Goal: Task Accomplishment & Management: Manage account settings

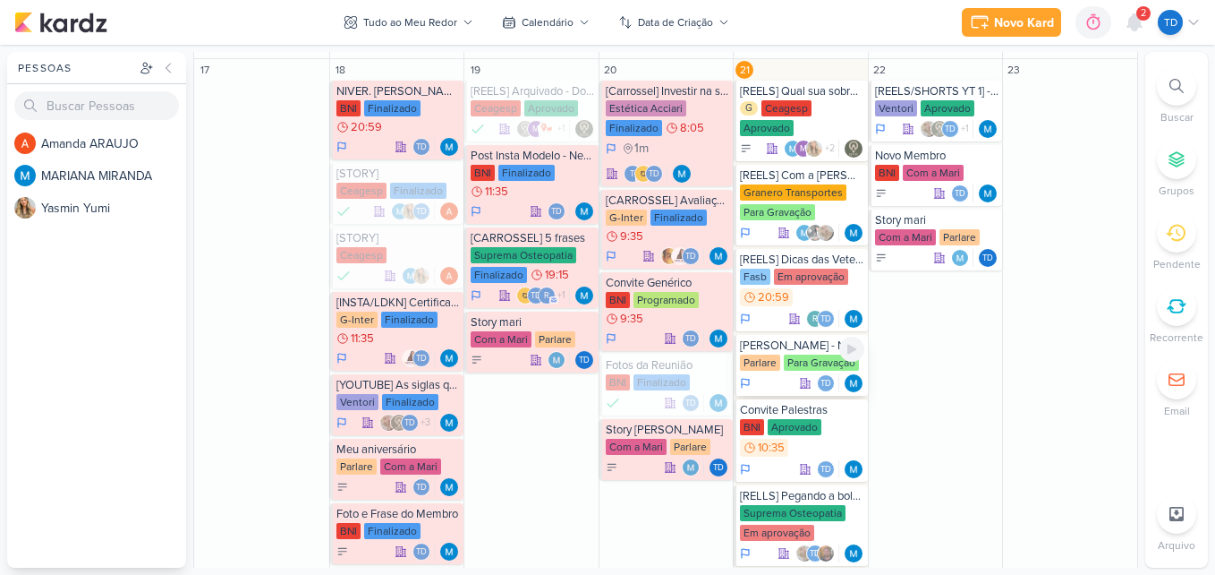
scroll to position [626, 0]
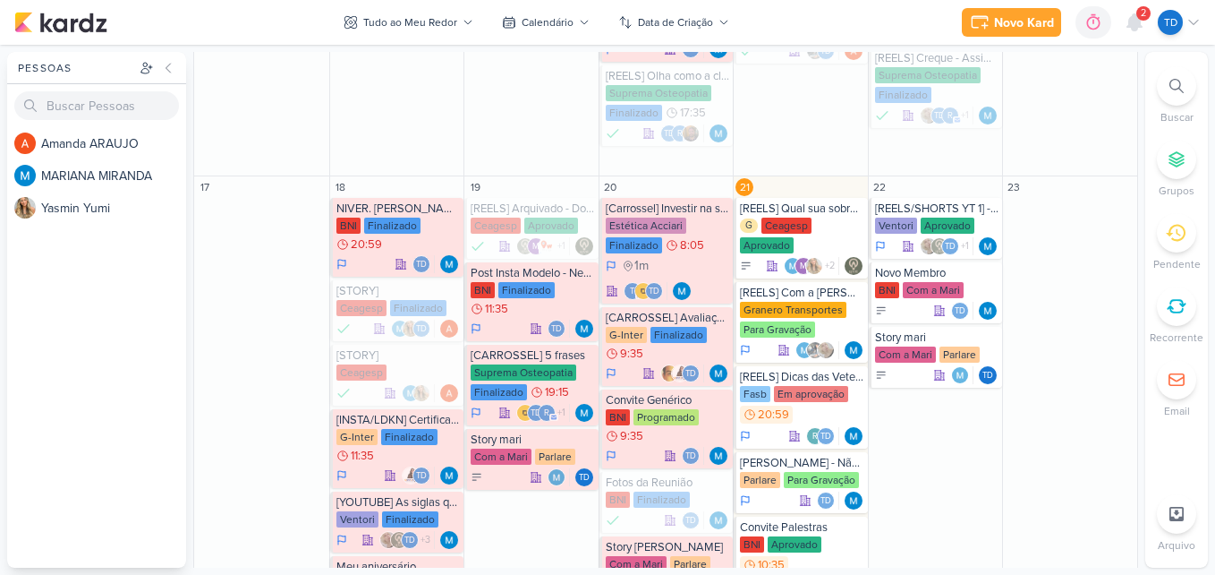
click at [1180, 76] on div at bounding box center [1176, 85] width 39 height 39
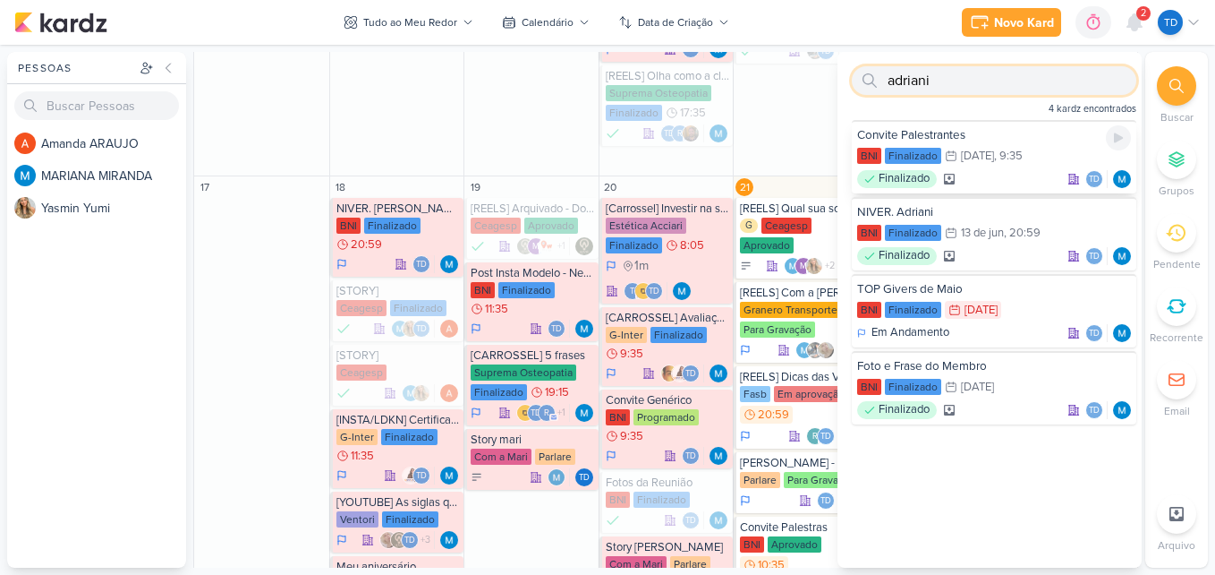
type input "adriani"
click at [973, 139] on div "Convite Palestrantes" at bounding box center [994, 135] width 274 height 16
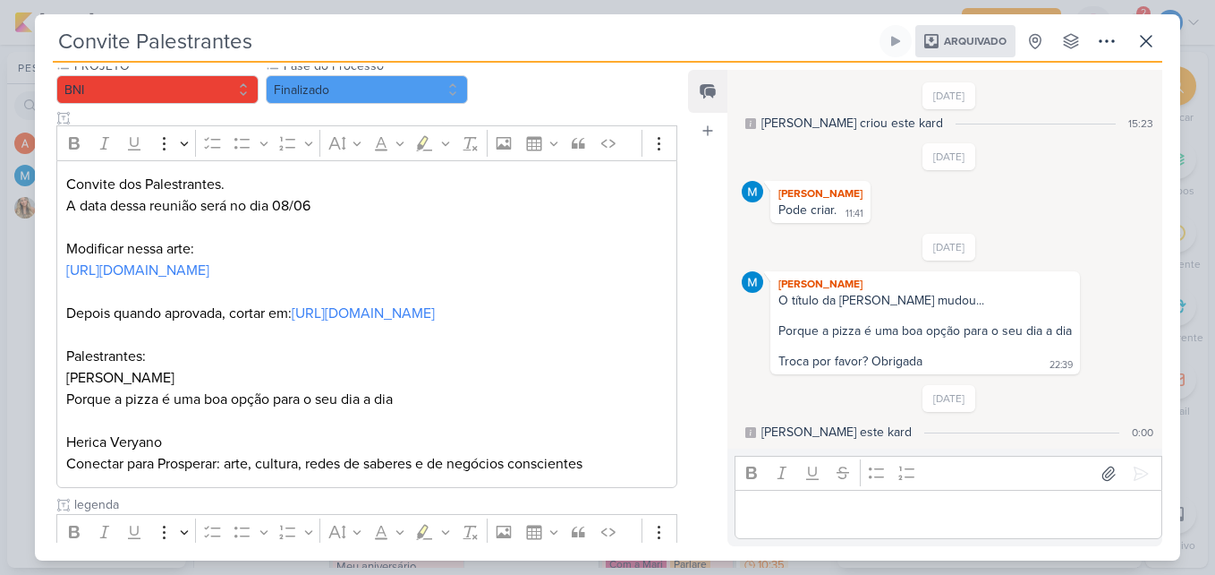
scroll to position [179, 0]
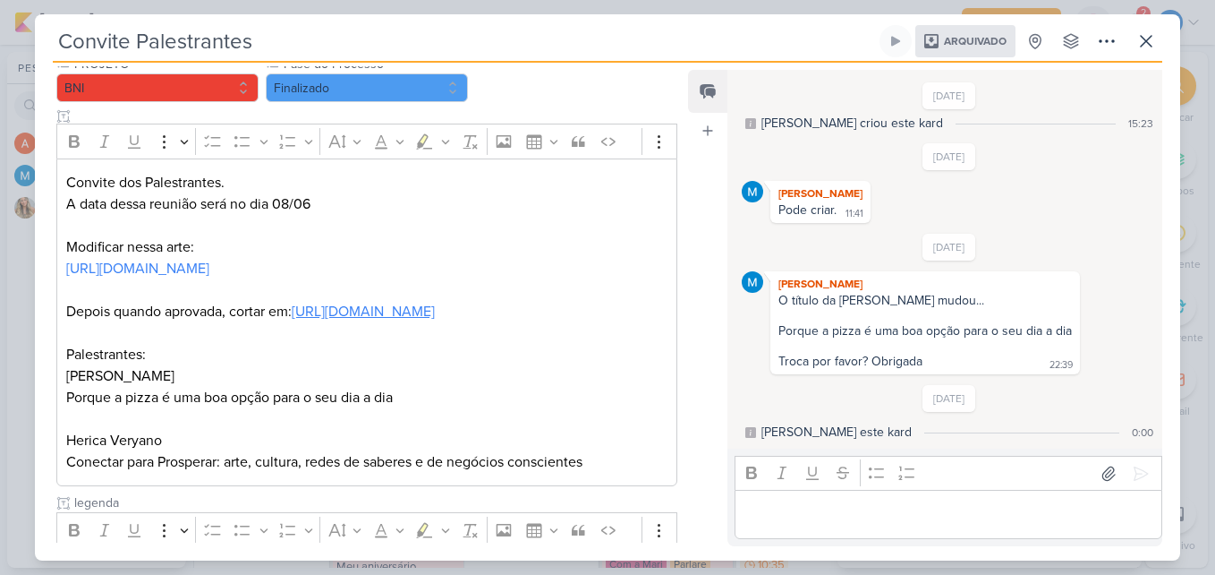
click at [389, 320] on link "[URL][DOMAIN_NAME]" at bounding box center [363, 311] width 143 height 18
drag, startPoint x: 292, startPoint y: 347, endPoint x: 362, endPoint y: 424, distance: 103.9
click at [290, 322] on p "Depois quando aprovada, cortar em: [URL][DOMAIN_NAME]" at bounding box center [366, 311] width 601 height 21
drag, startPoint x: 295, startPoint y: 348, endPoint x: 503, endPoint y: 347, distance: 207.6
click at [503, 322] on p "Depois quando aprovada, cortar em: [URL][DOMAIN_NAME]" at bounding box center [366, 311] width 601 height 21
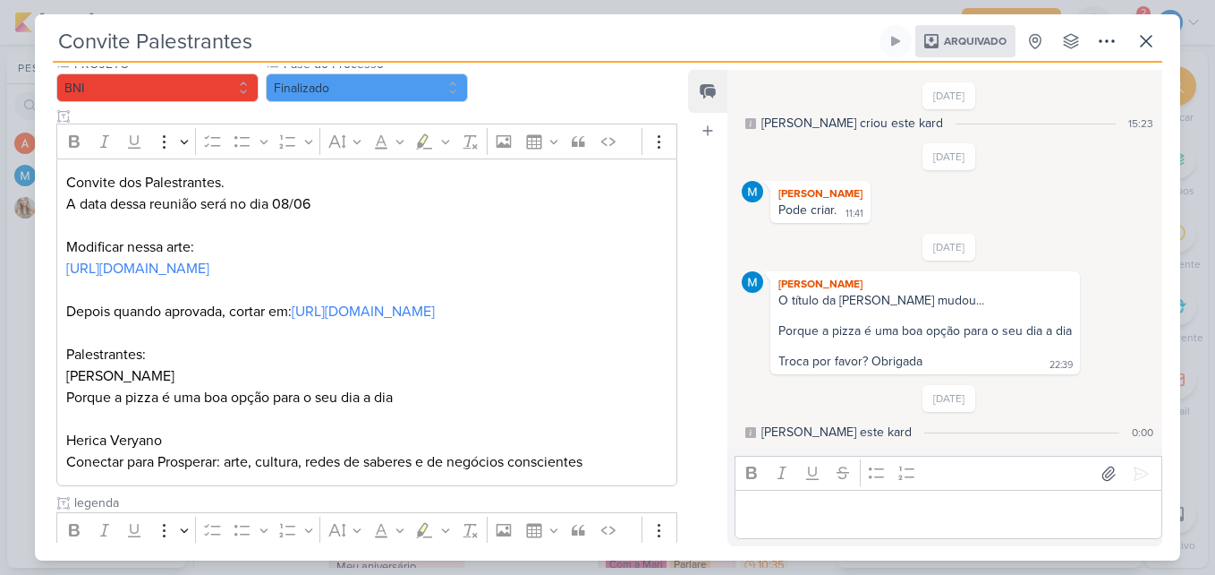
drag, startPoint x: 503, startPoint y: 347, endPoint x: 525, endPoint y: 389, distance: 47.6
click at [525, 365] on p "Palestrantes:" at bounding box center [366, 354] width 601 height 21
click at [1153, 32] on icon at bounding box center [1146, 40] width 21 height 21
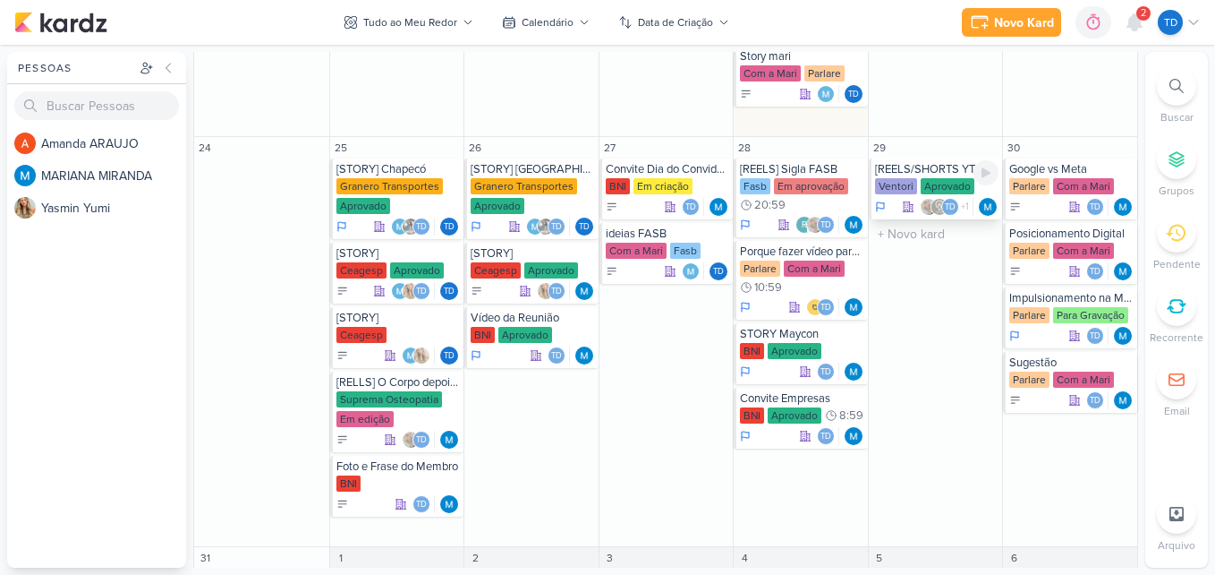
scroll to position [1253, 0]
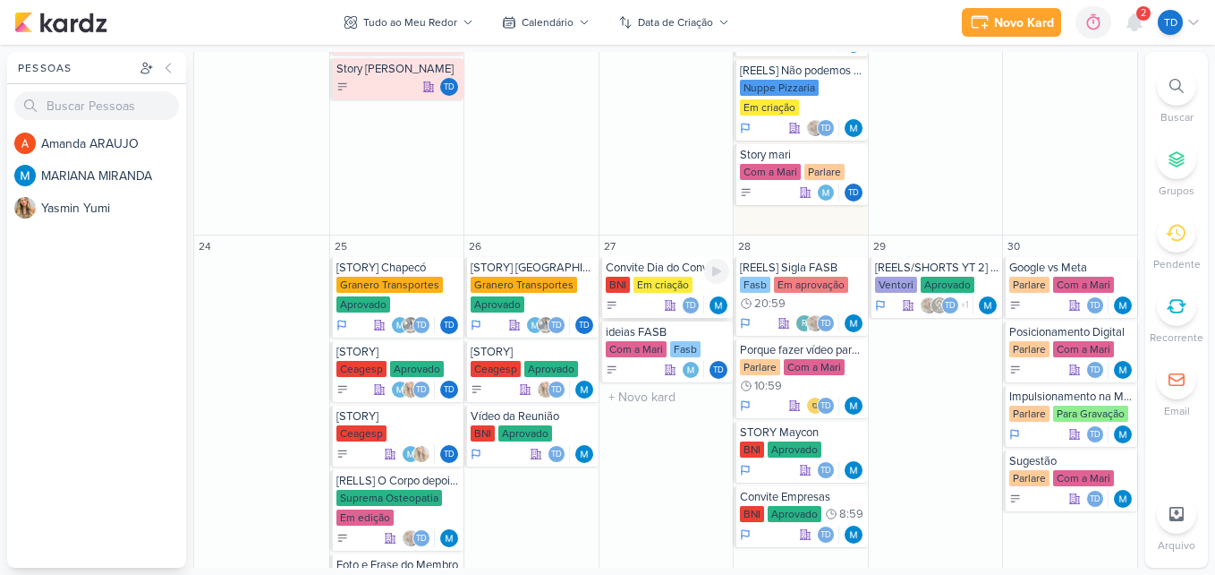
click at [693, 289] on div "BNI Em criação" at bounding box center [668, 286] width 124 height 18
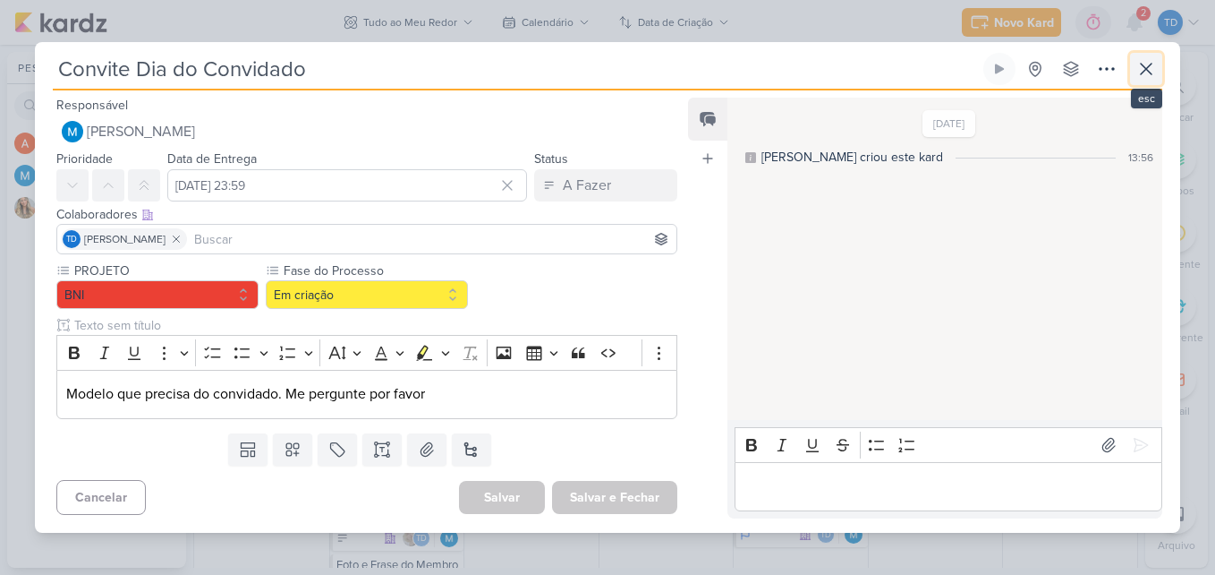
click at [1151, 62] on icon at bounding box center [1146, 68] width 21 height 21
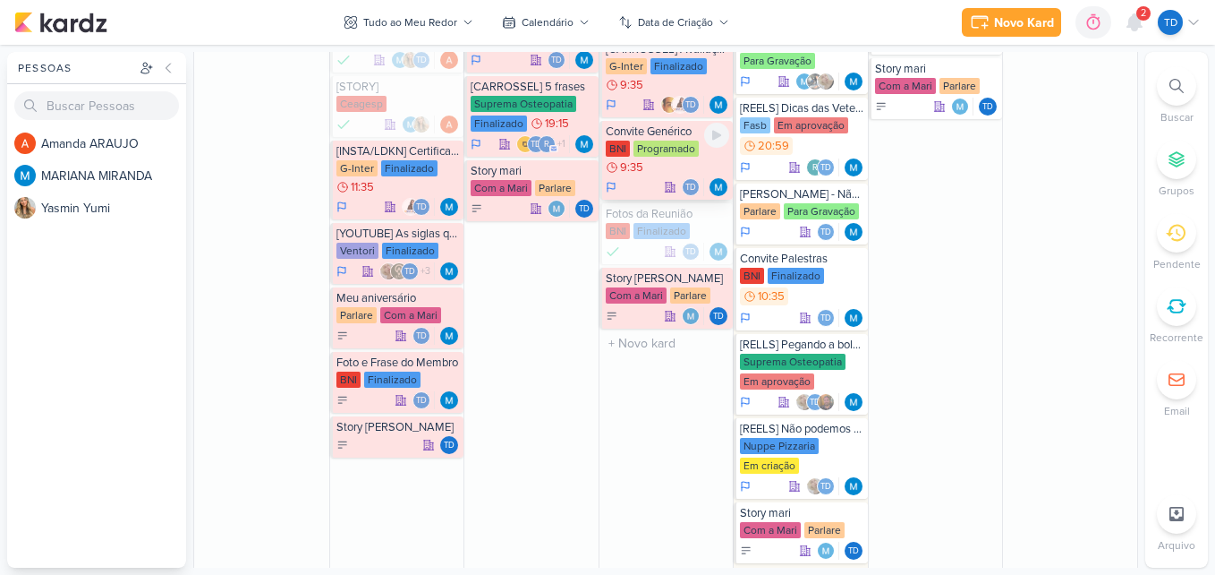
scroll to position [716, 0]
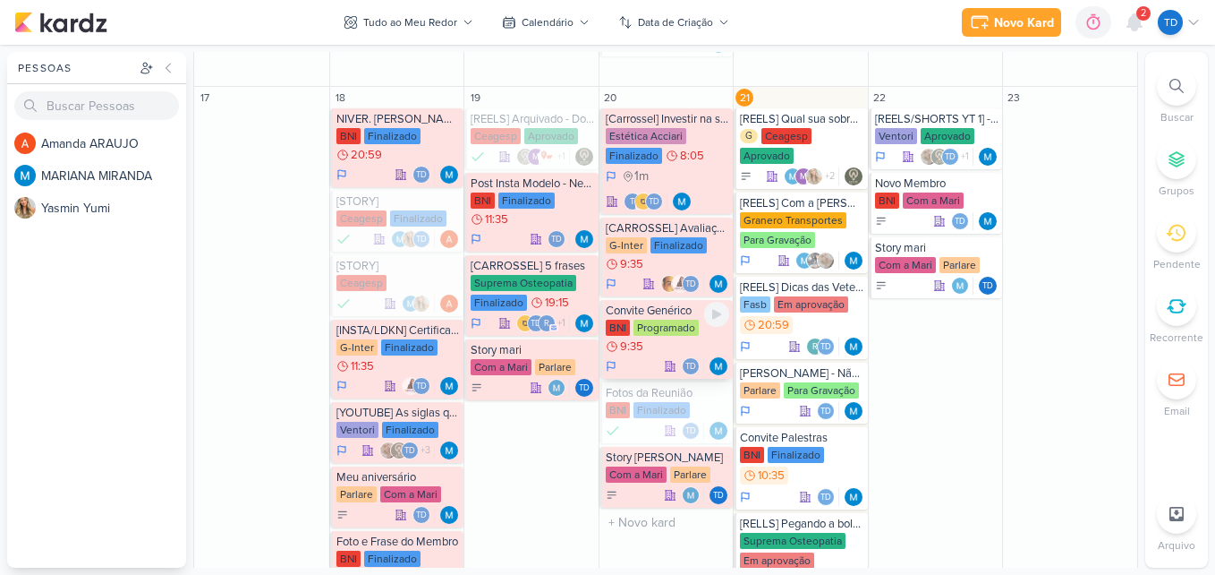
click at [674, 342] on div "BNI Programado 9:35" at bounding box center [668, 337] width 124 height 36
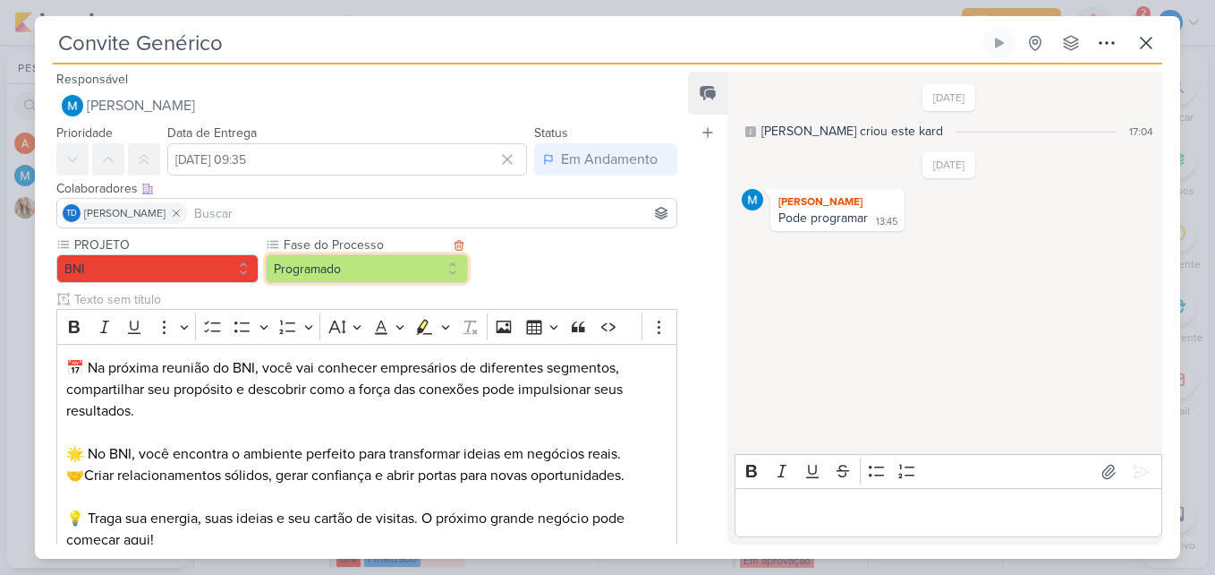
click at [444, 270] on button "Programado" at bounding box center [367, 268] width 202 height 29
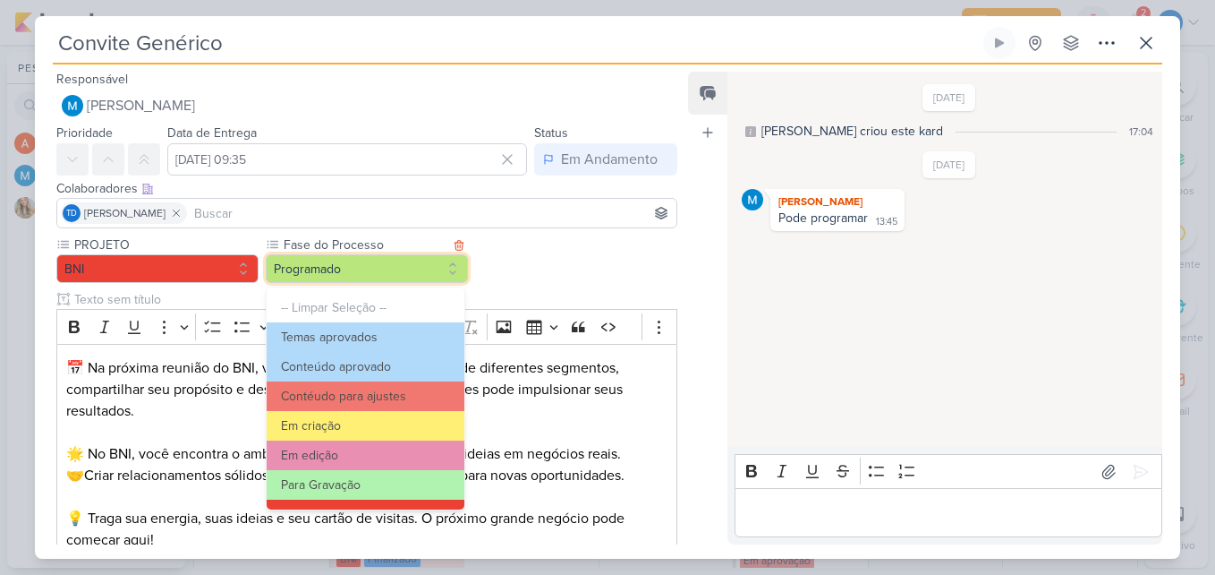
scroll to position [173, 0]
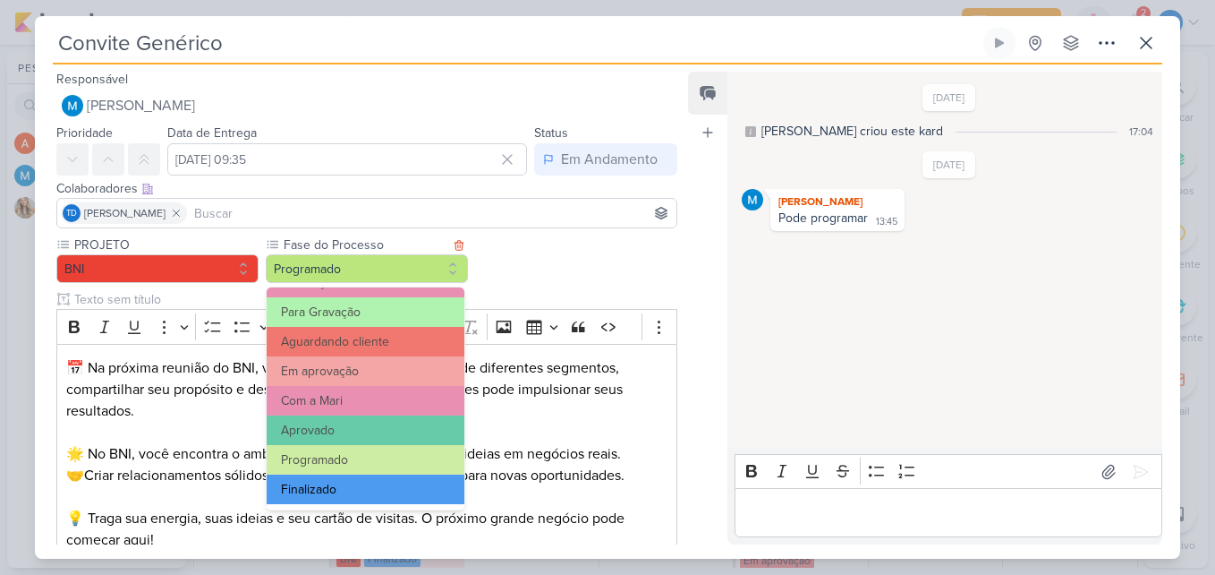
click at [422, 490] on button "Finalizado" at bounding box center [366, 489] width 198 height 30
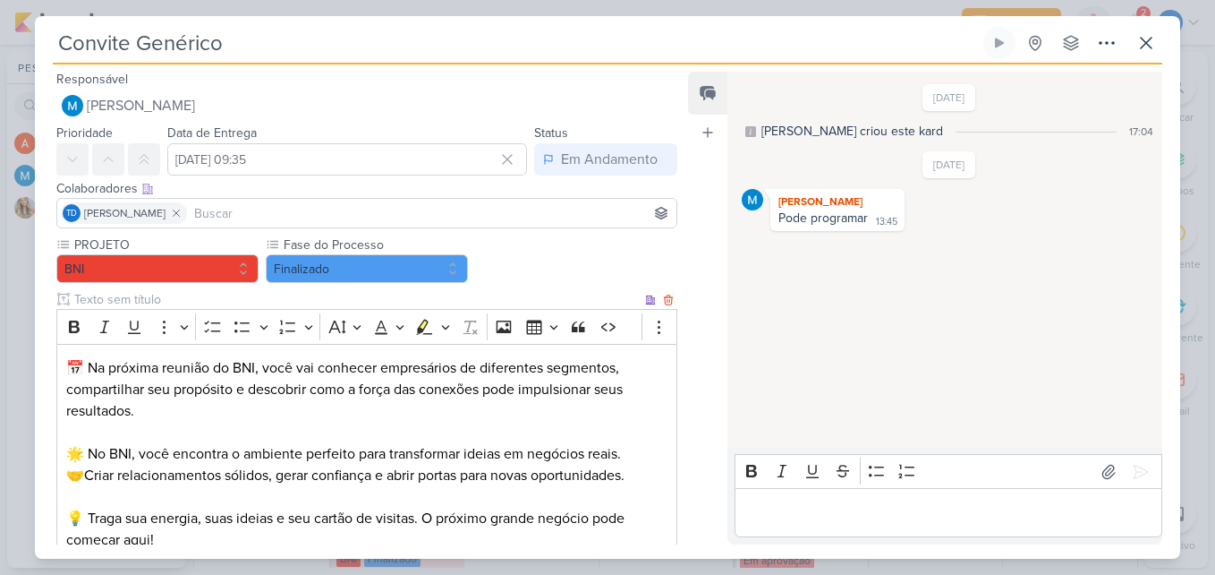
scroll to position [353, 0]
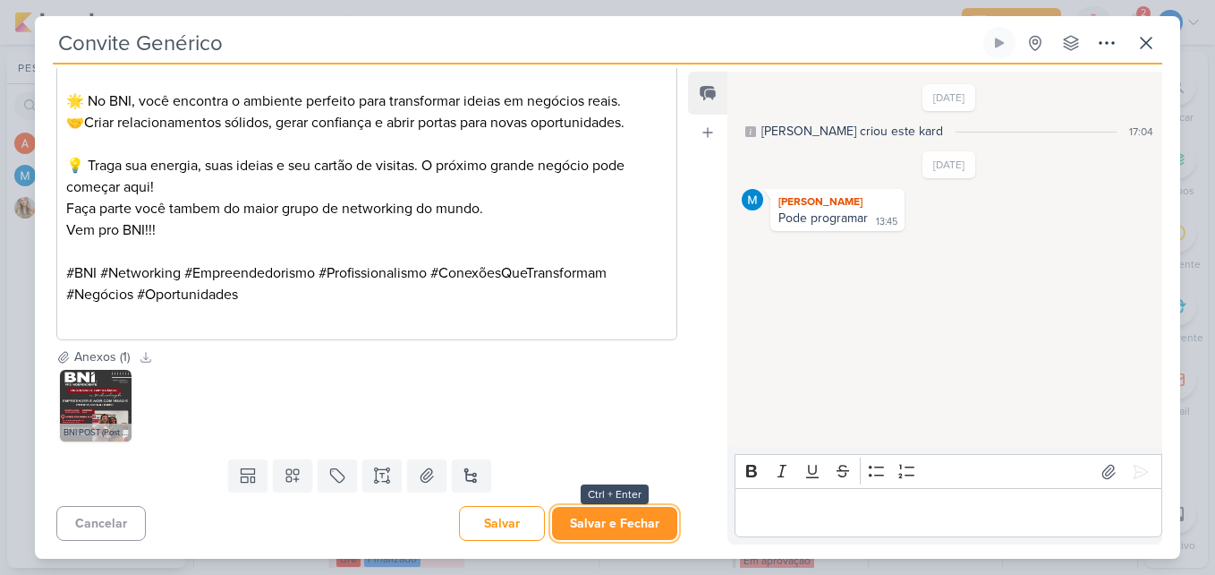
click at [636, 512] on button "Salvar e Fechar" at bounding box center [614, 523] width 125 height 33
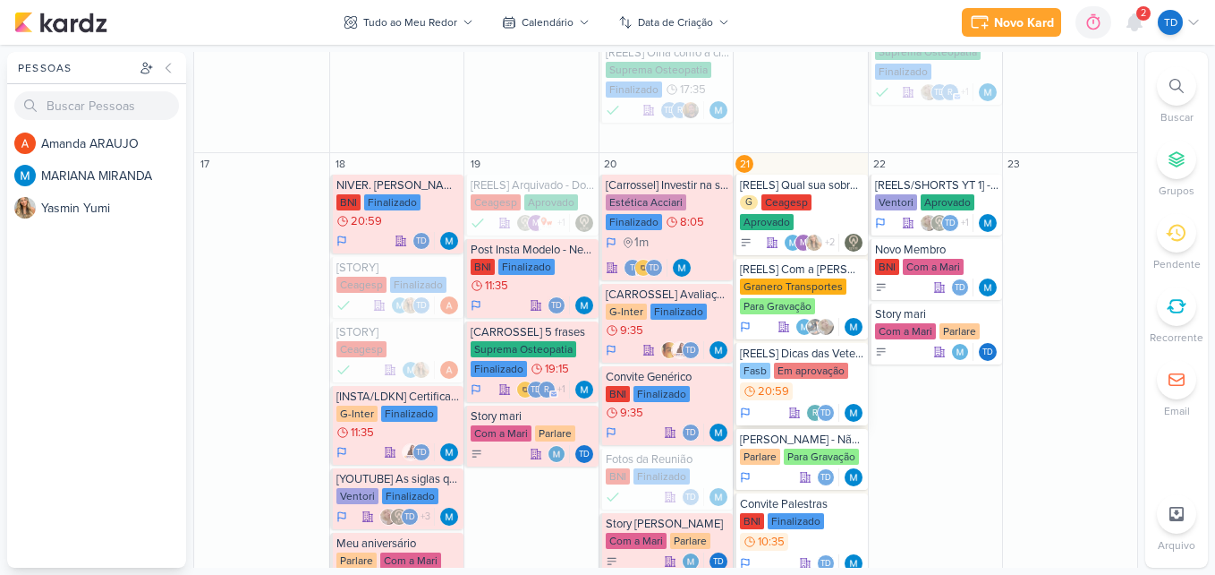
scroll to position [626, 0]
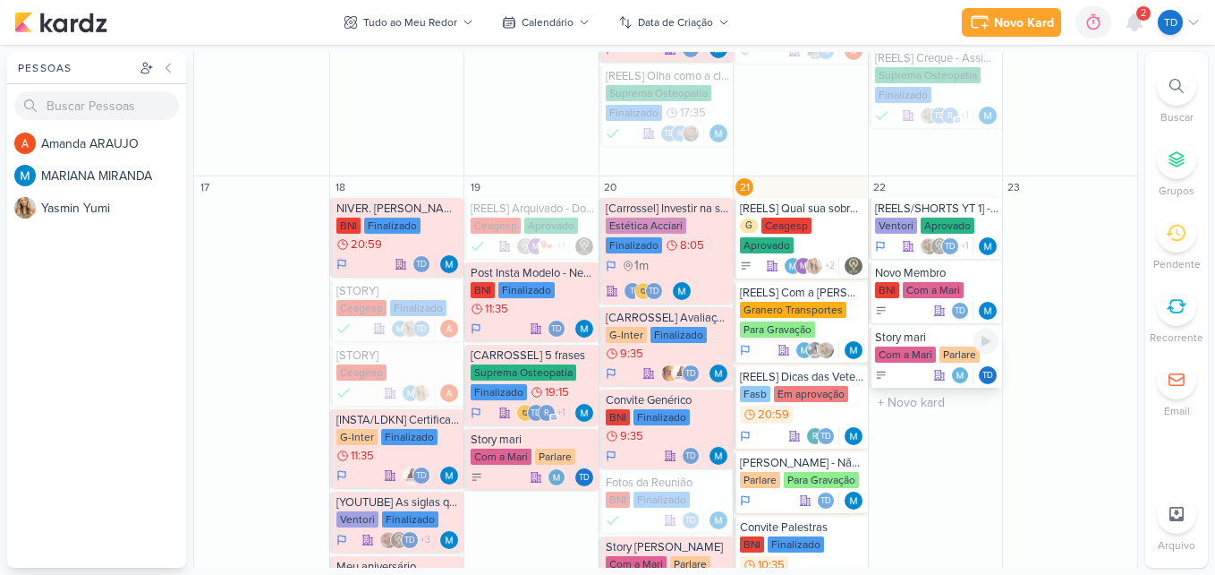
click at [954, 353] on div "Parlare" at bounding box center [960, 354] width 40 height 16
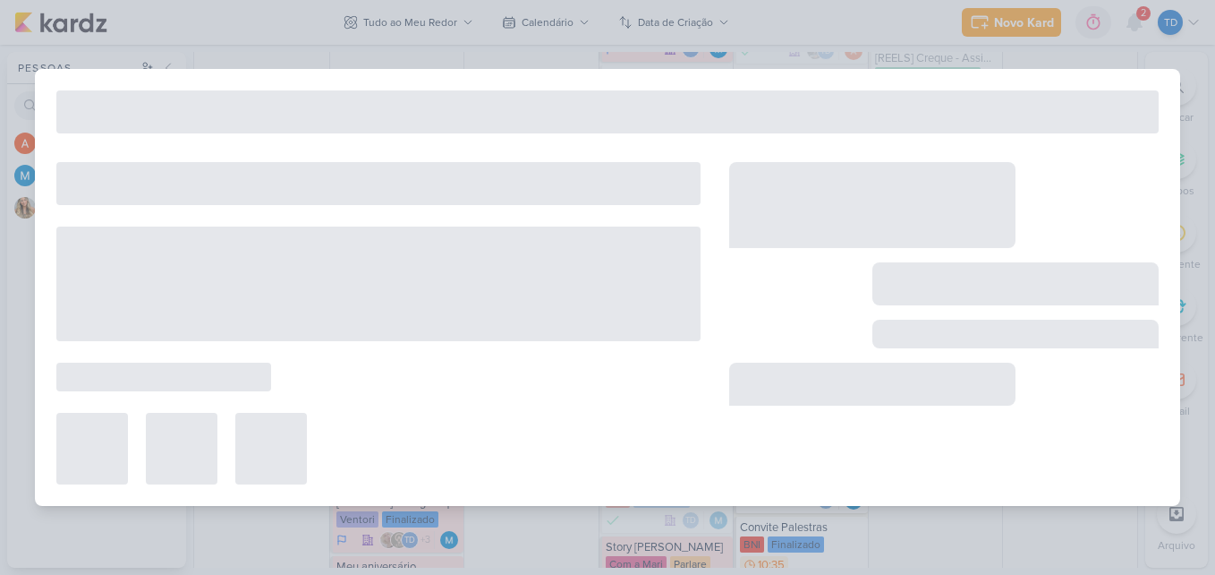
type input "Story mari"
type input "[DATE] 23:59"
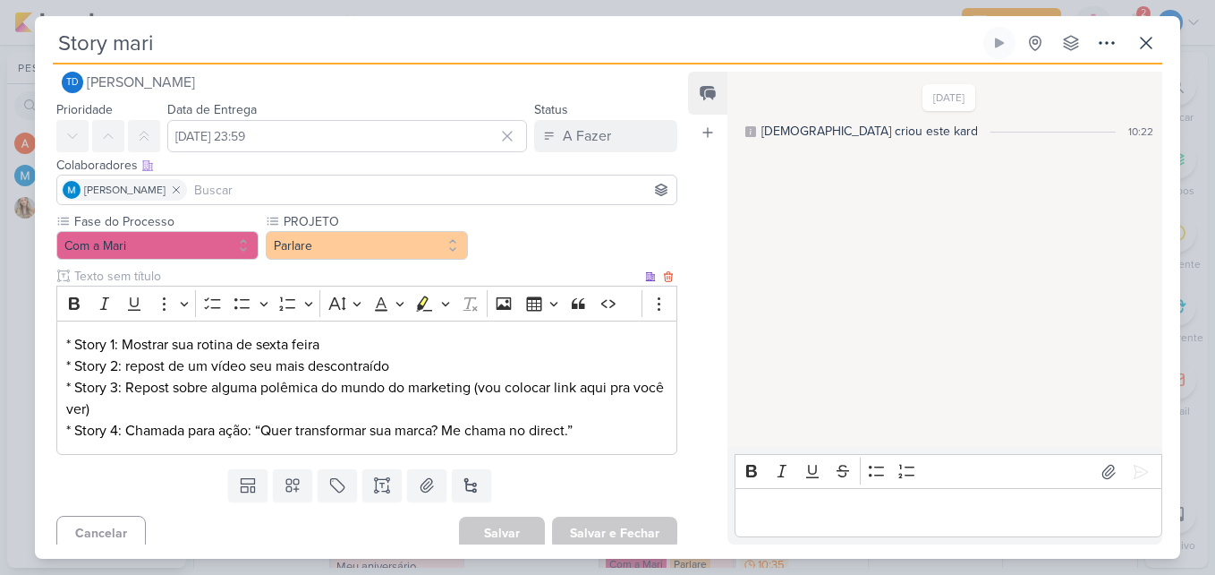
scroll to position [33, 0]
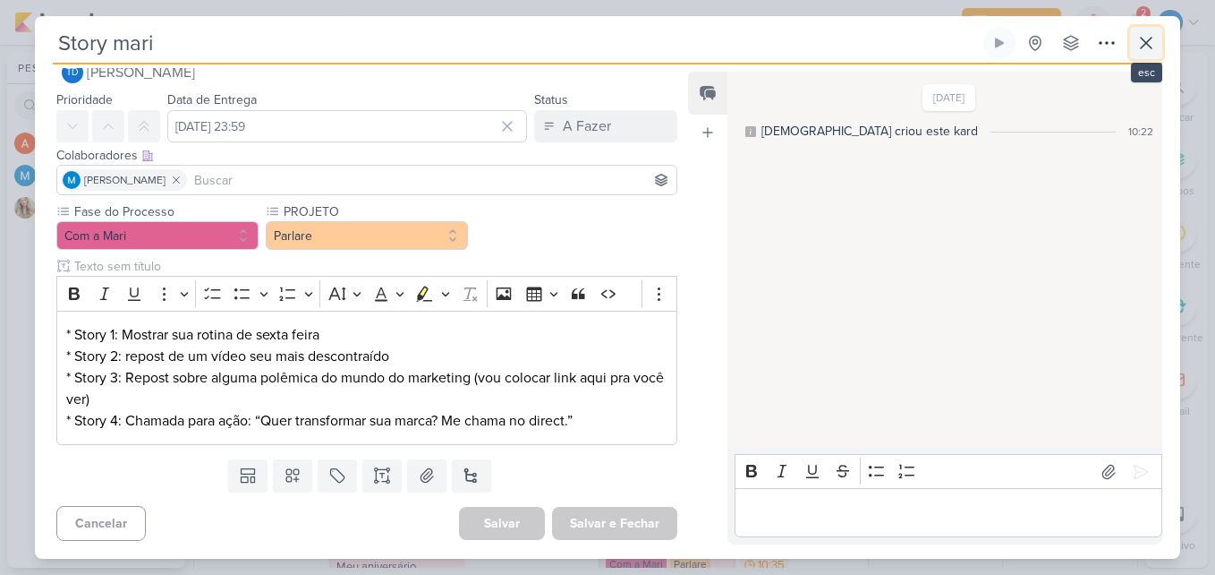
click at [1146, 47] on icon at bounding box center [1146, 42] width 21 height 21
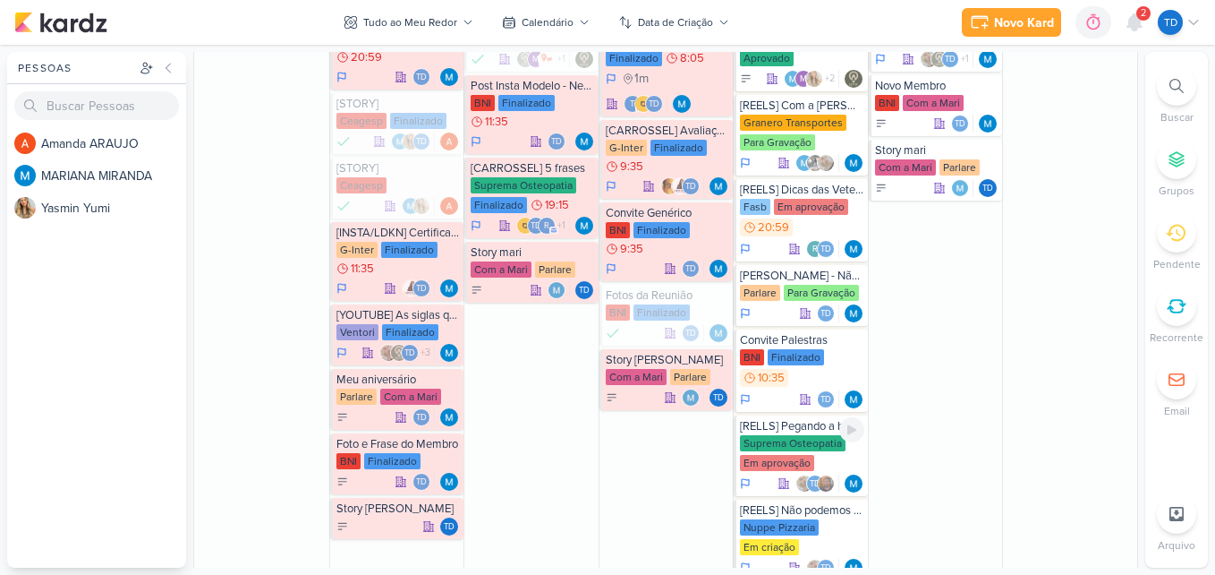
scroll to position [805, 0]
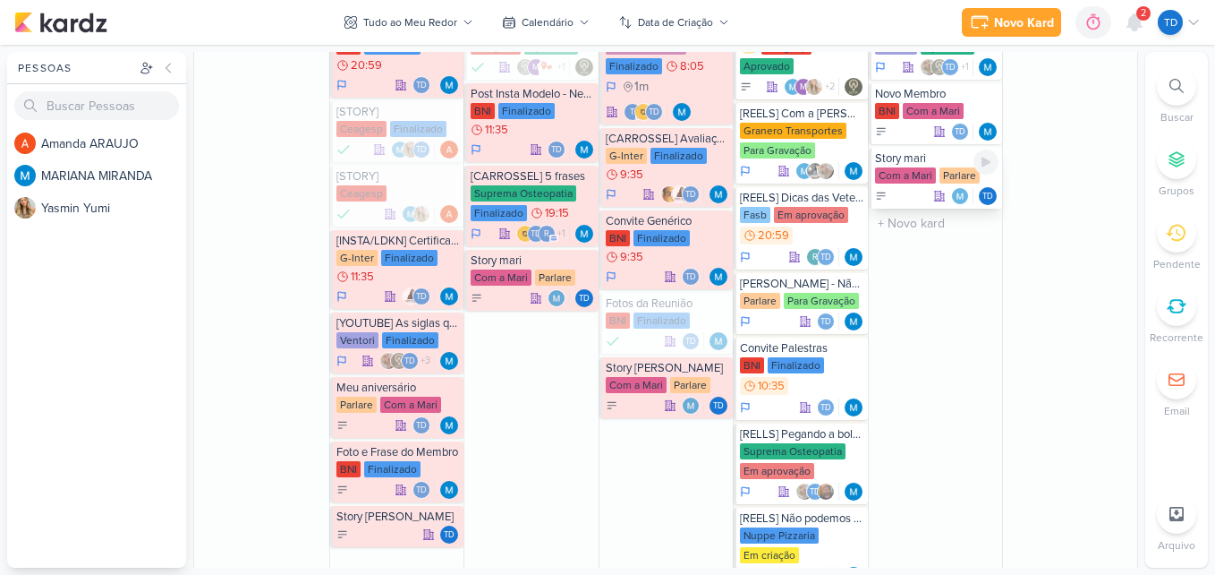
click at [929, 177] on div "Com a Mari" at bounding box center [905, 175] width 61 height 16
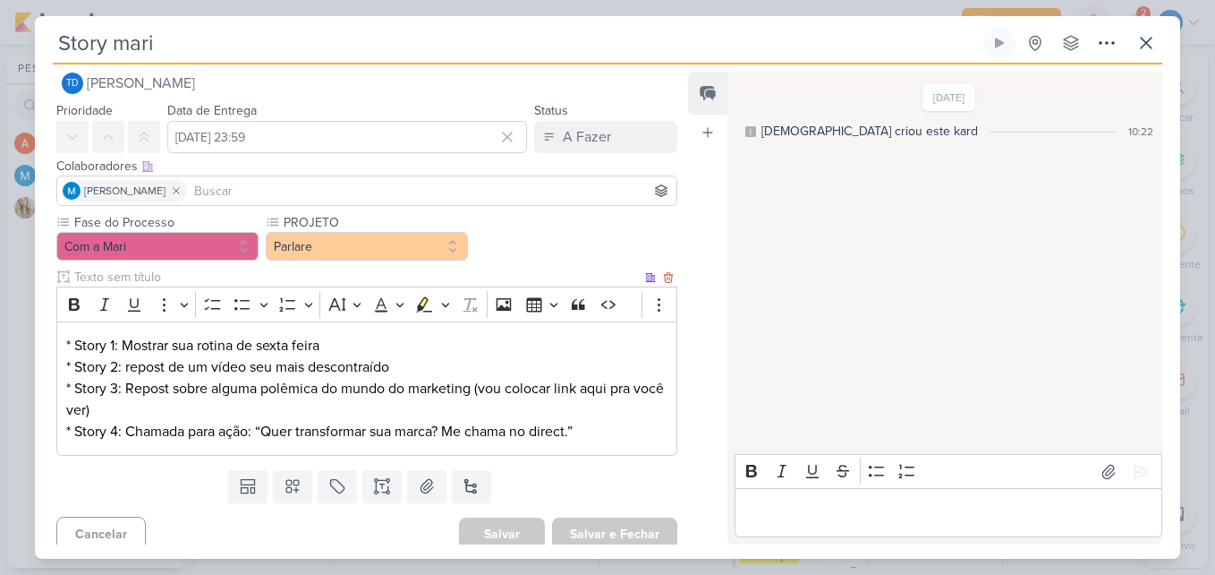
scroll to position [33, 0]
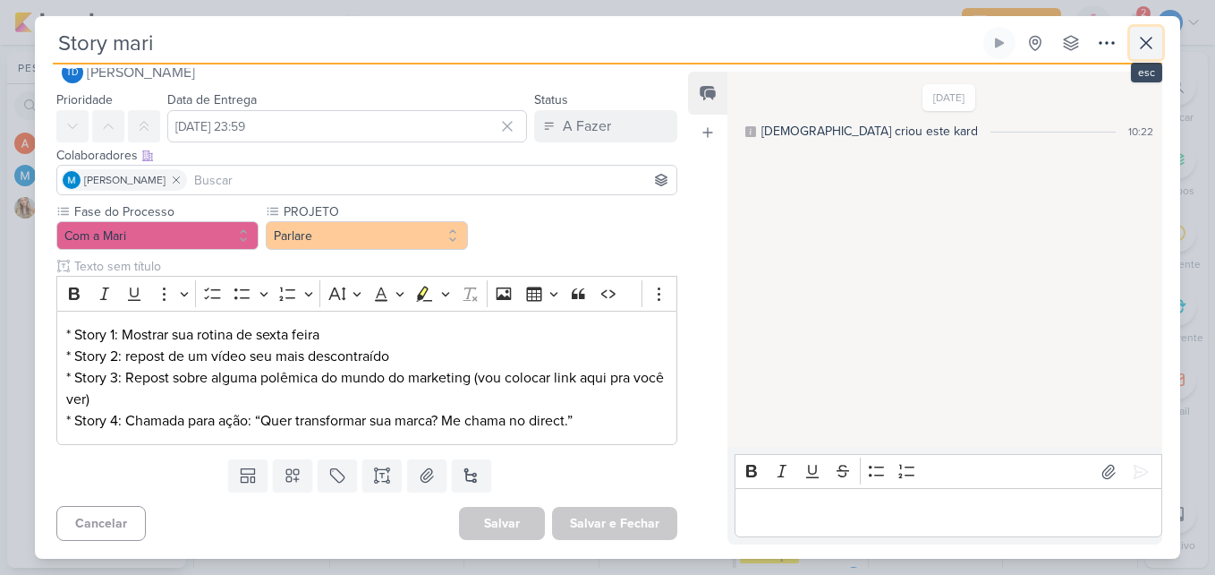
click at [1137, 42] on icon at bounding box center [1146, 42] width 21 height 21
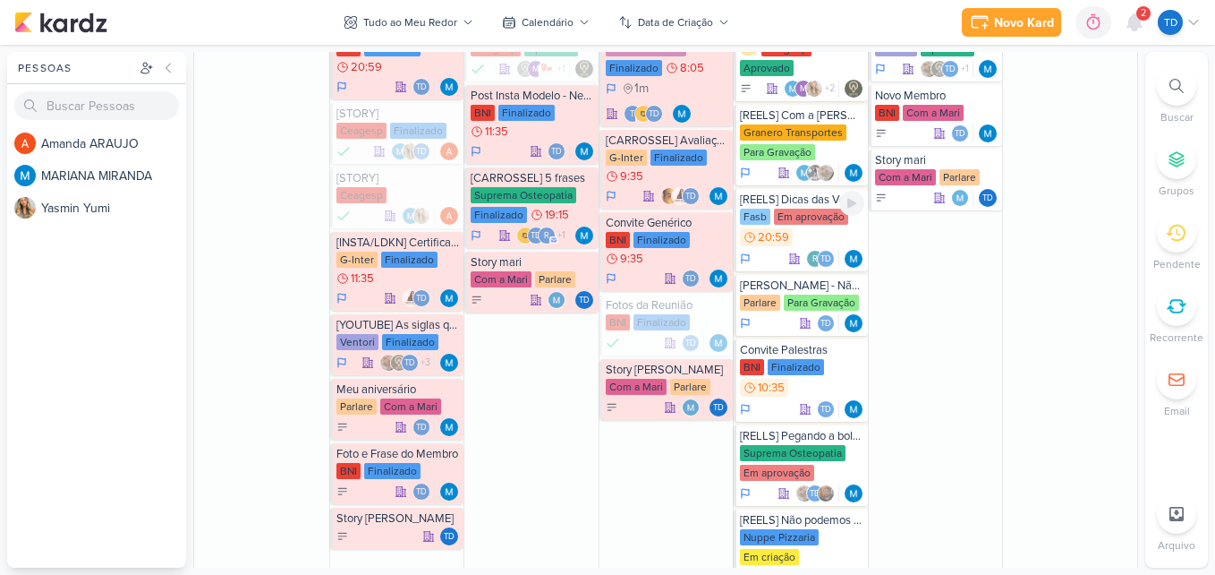
scroll to position [805, 0]
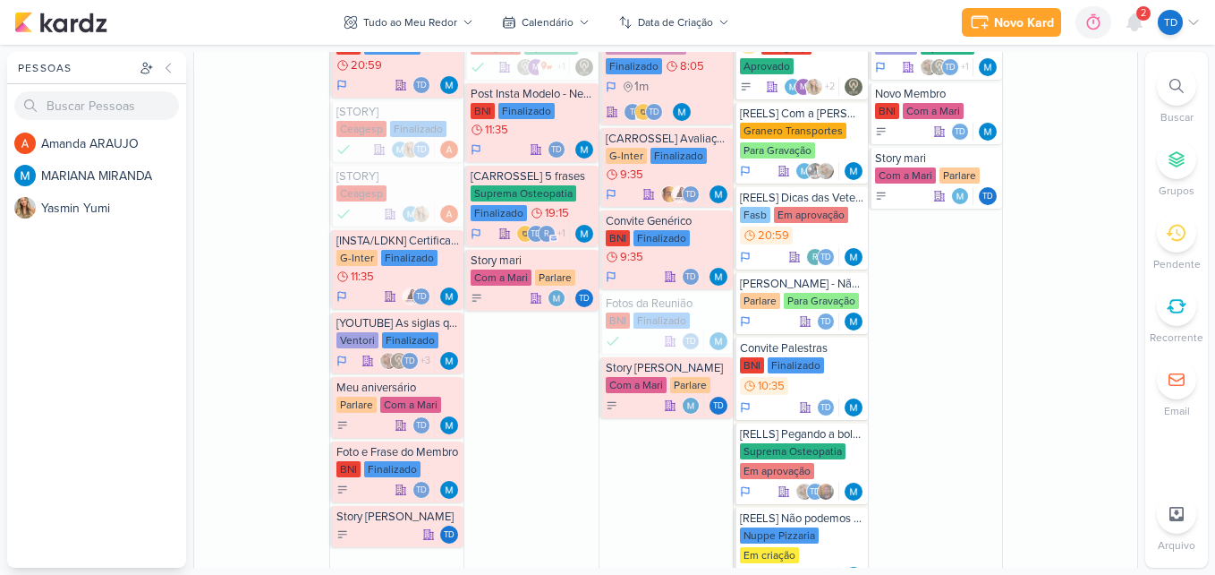
click at [1139, 15] on div "2" at bounding box center [1144, 13] width 14 height 14
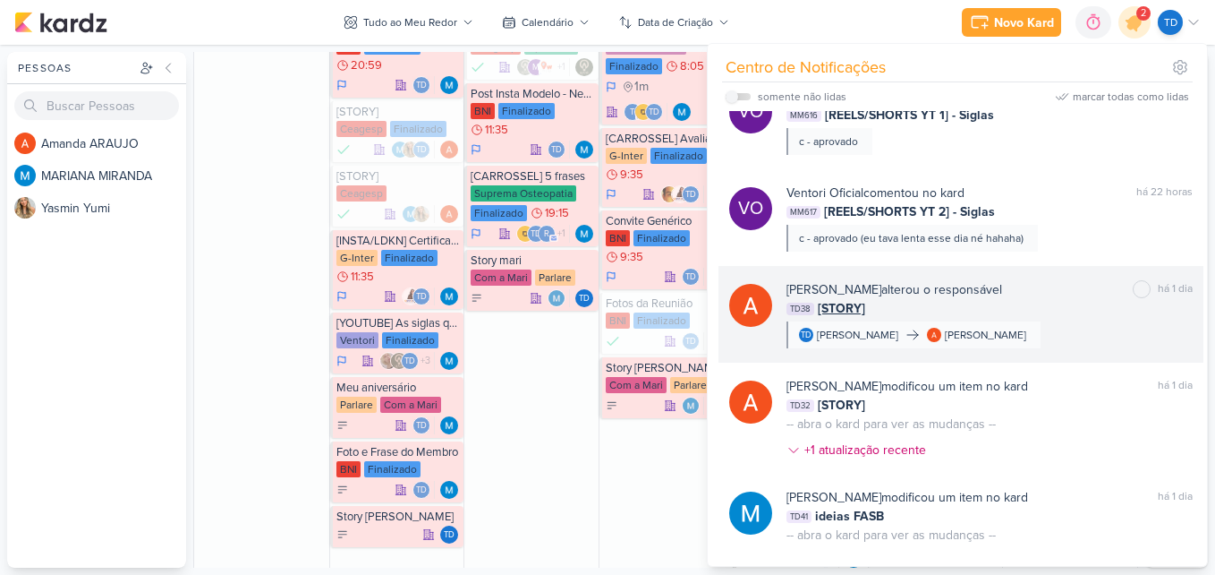
scroll to position [0, 0]
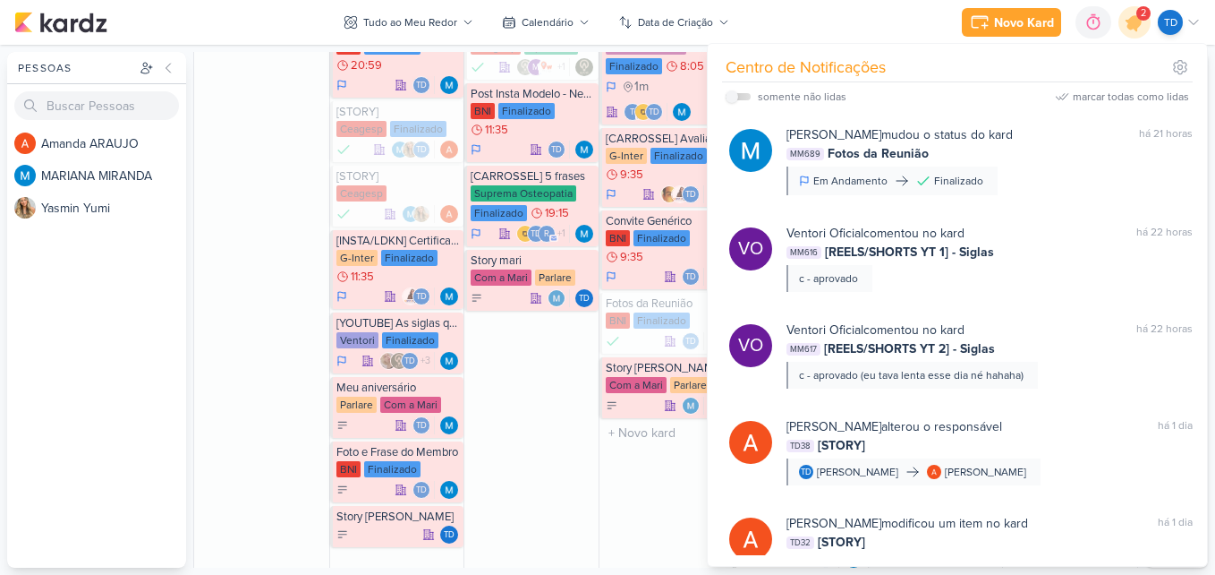
click at [624, 462] on div "20 [Carrossel] Investir na sua saúde Estética Acciari Finalizado 8:05 1m t" at bounding box center [666, 340] width 135 height 686
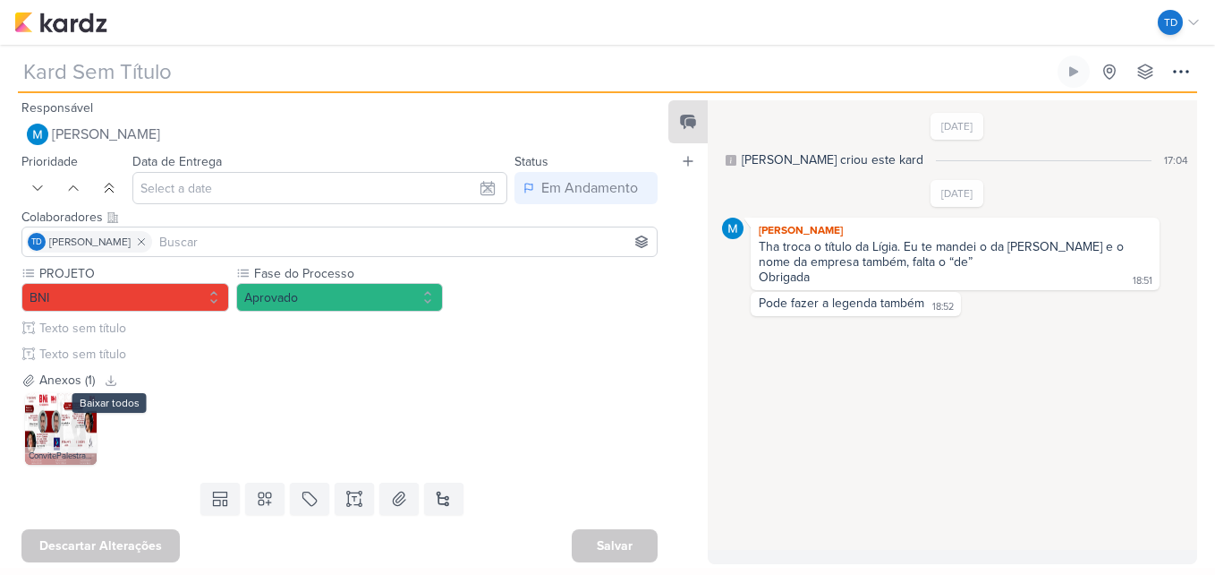
type input "Convite Palestras"
type input "21 de agosto de 2025 às 10:35"
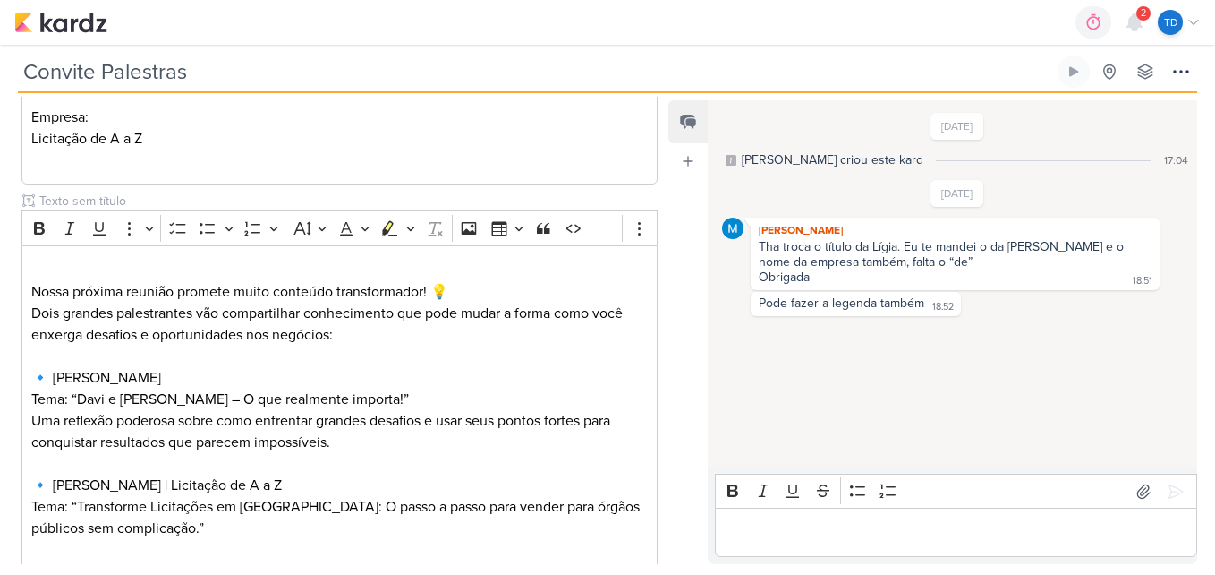
scroll to position [899, 0]
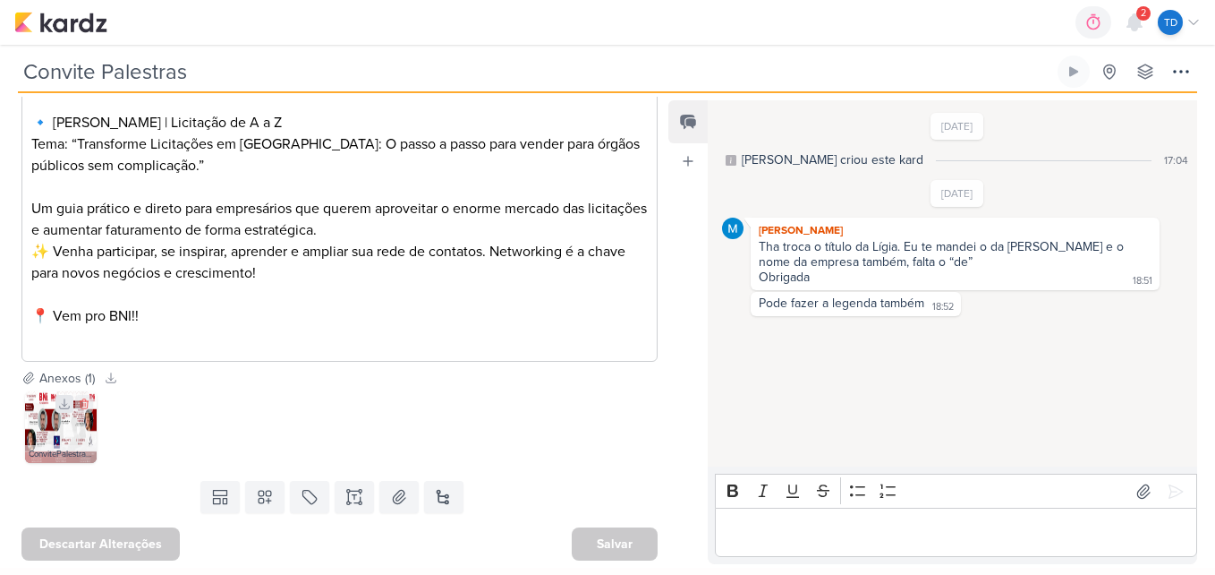
click at [59, 403] on icon at bounding box center [64, 403] width 13 height 13
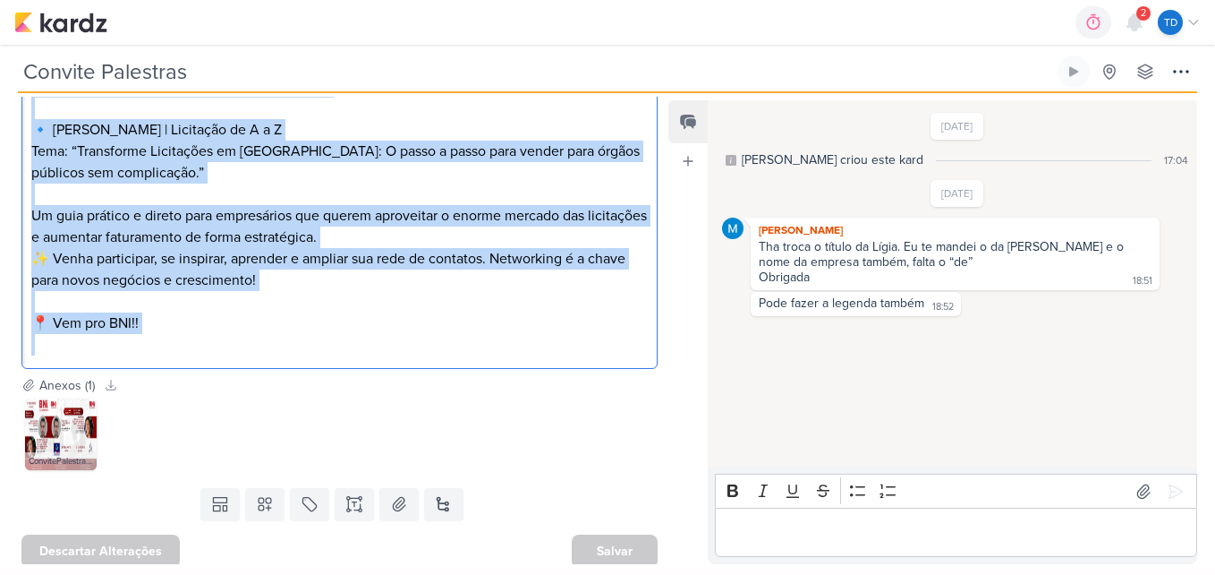
scroll to position [895, 0]
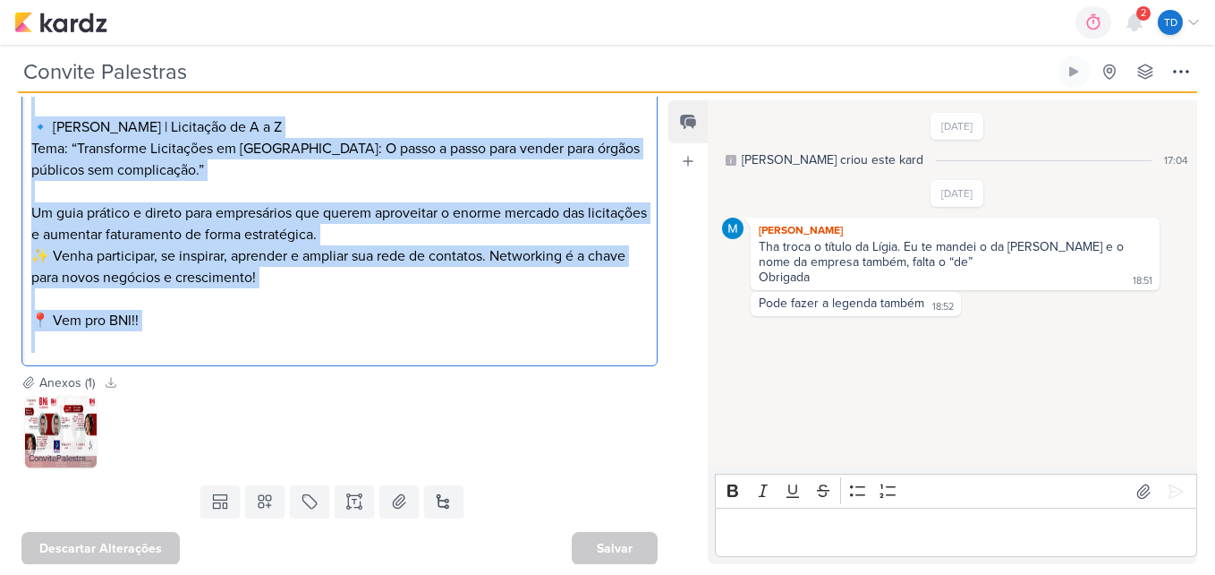
drag, startPoint x: 32, startPoint y: 285, endPoint x: 285, endPoint y: 359, distance: 263.7
click at [285, 359] on div "⁠⁠⁠⁠⁠⁠⁠ Nossa próxima reunião promete muito conteúdo transformador! 💡 Dois gran…" at bounding box center [339, 126] width 636 height 479
copy div "Nossa próxima reunião promete muito conteúdo transformador! 💡 Dois grandes pale…"
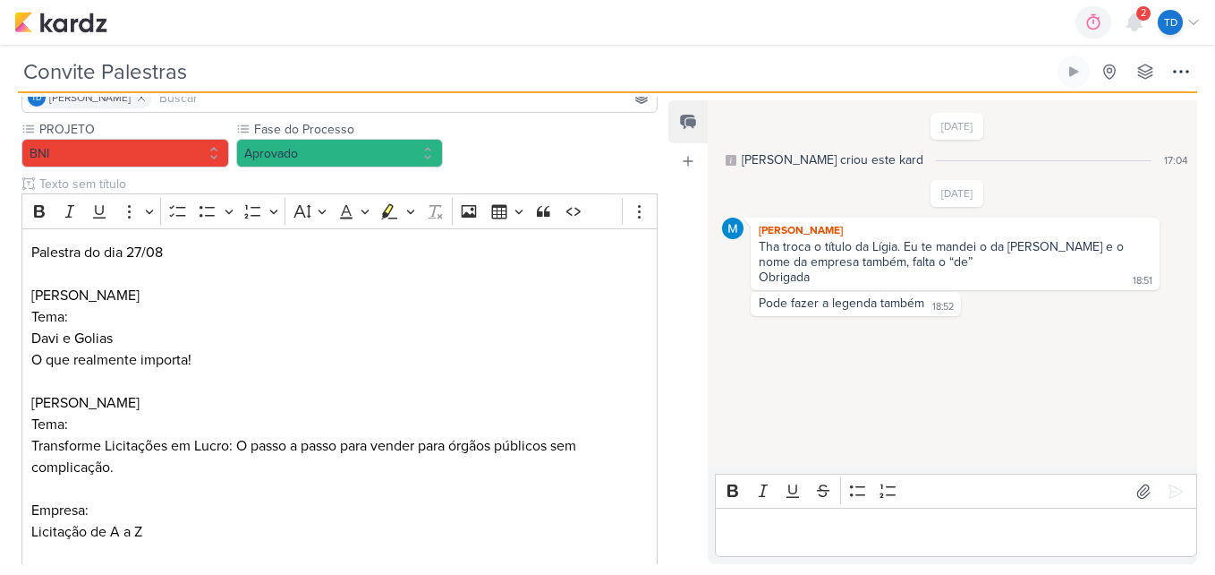
scroll to position [0, 0]
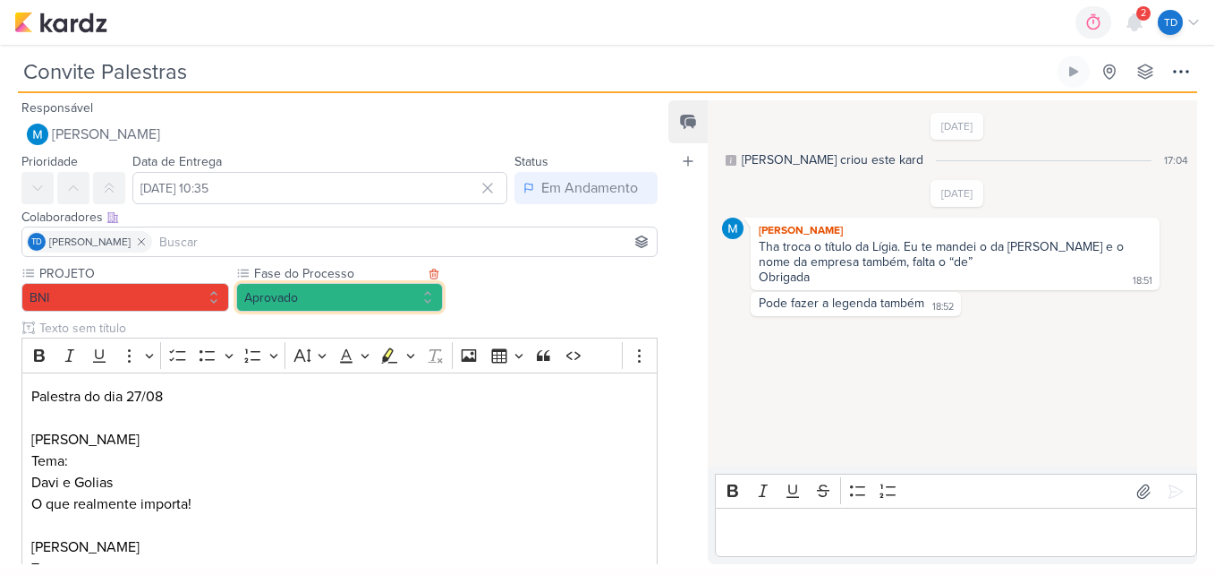
click at [356, 300] on button "Aprovado" at bounding box center [340, 297] width 208 height 29
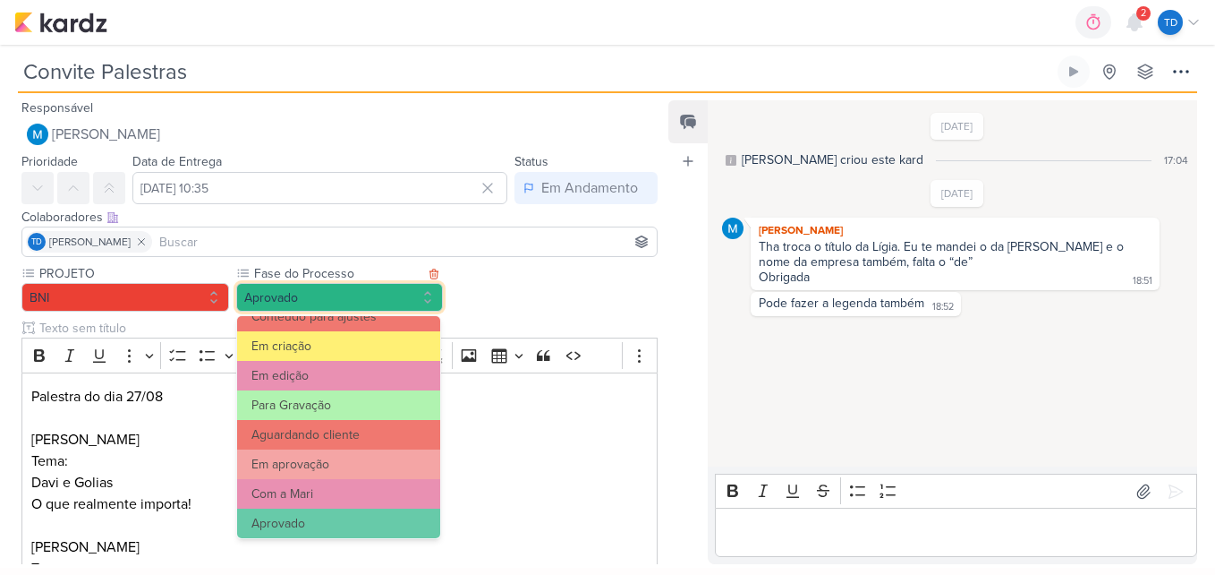
scroll to position [173, 0]
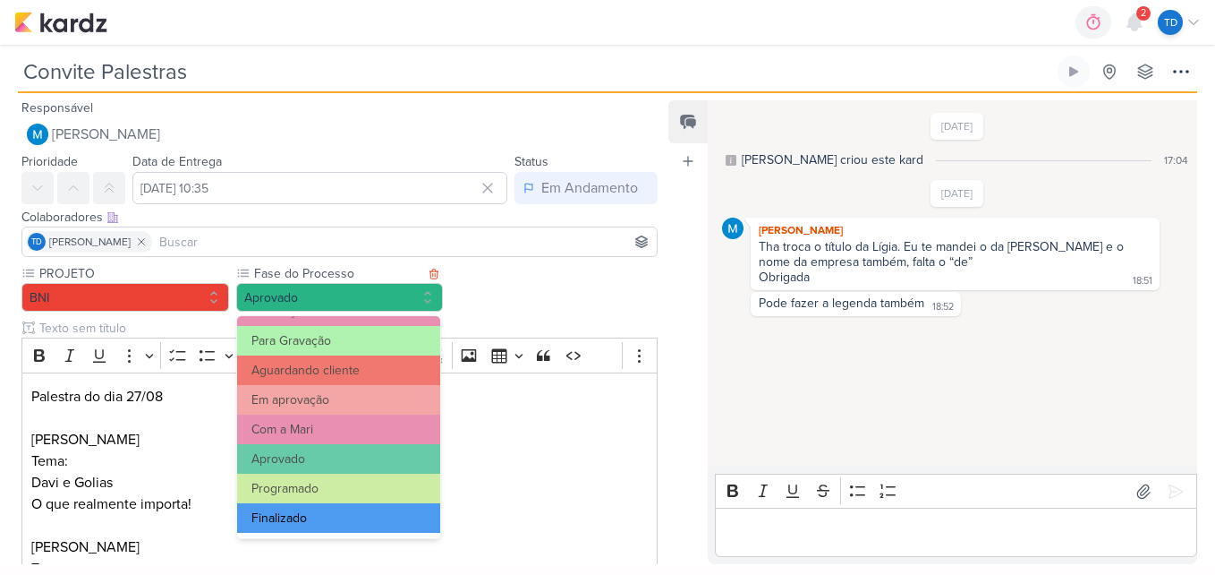
click at [342, 512] on button "Finalizado" at bounding box center [338, 518] width 203 height 30
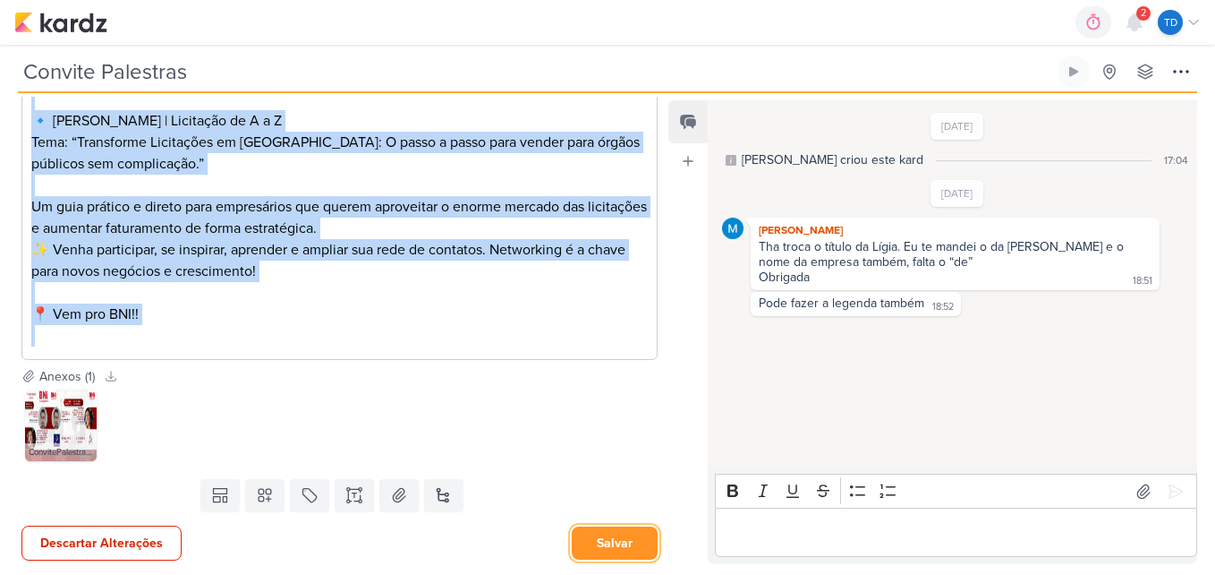
click at [597, 534] on button "Salvar" at bounding box center [615, 542] width 86 height 33
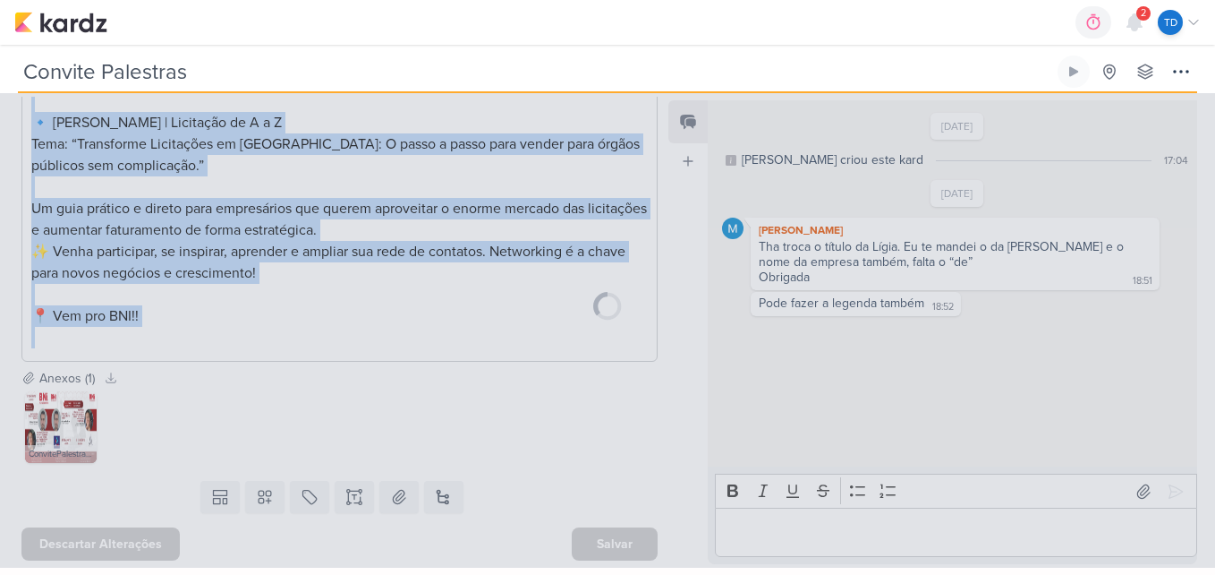
scroll to position [899, 0]
